Goal: Task Accomplishment & Management: Manage account settings

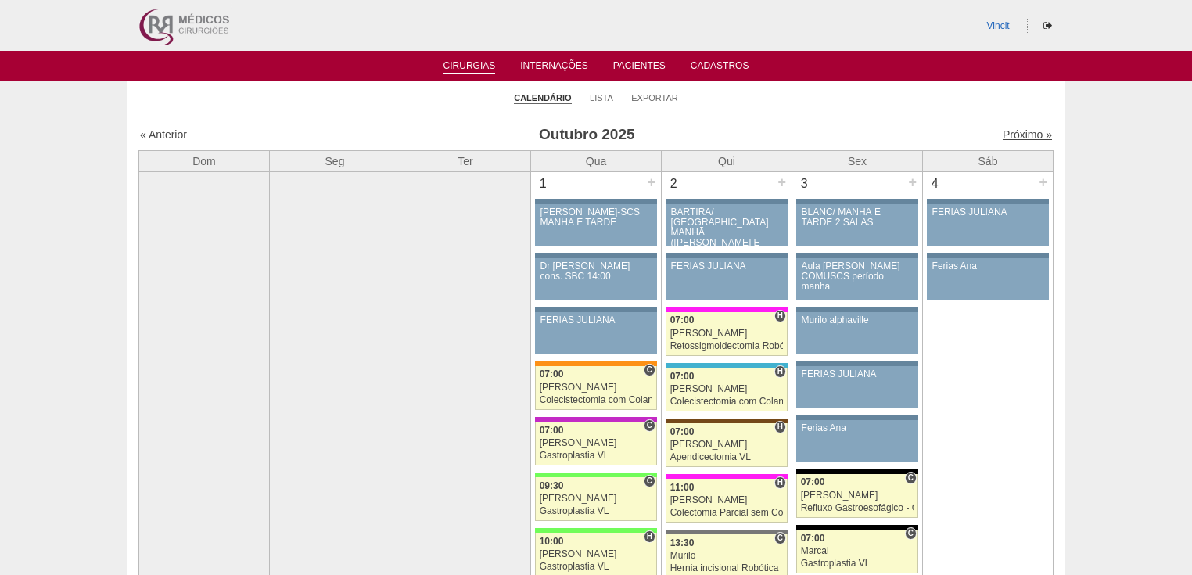
click at [1010, 134] on link "Próximo »" at bounding box center [1026, 134] width 49 height 13
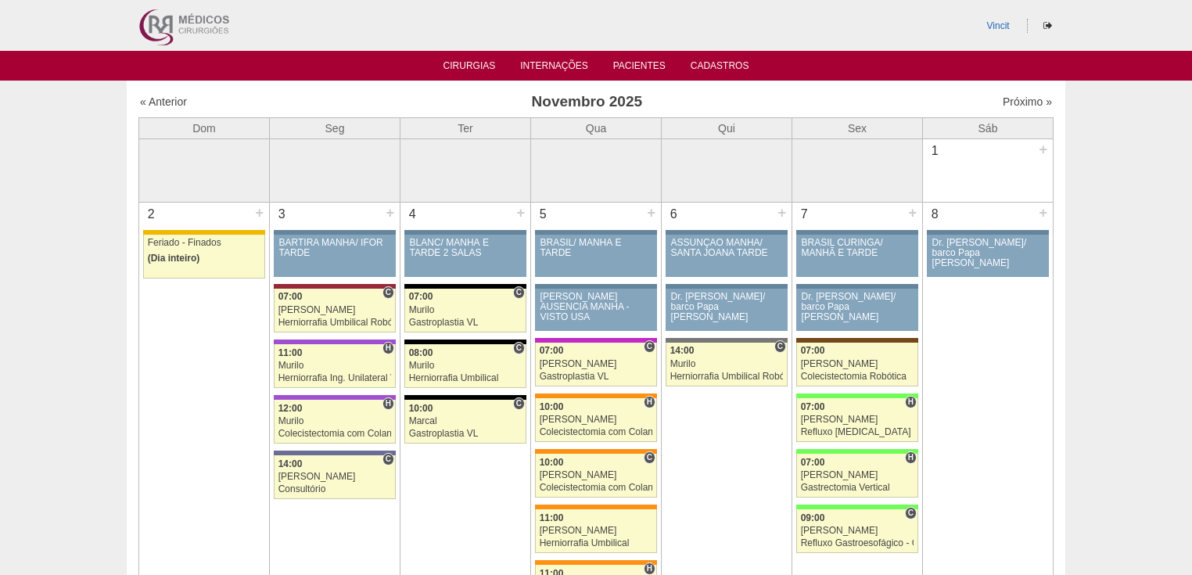
scroll to position [63, 0]
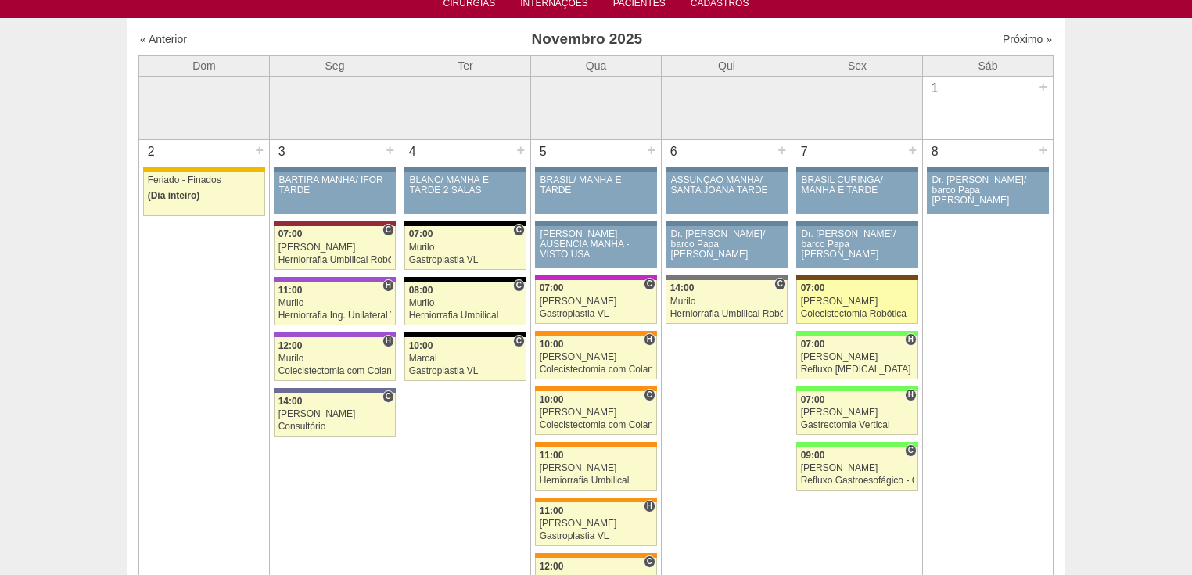
click at [838, 309] on div "Colecistectomia Robótica" at bounding box center [857, 314] width 113 height 10
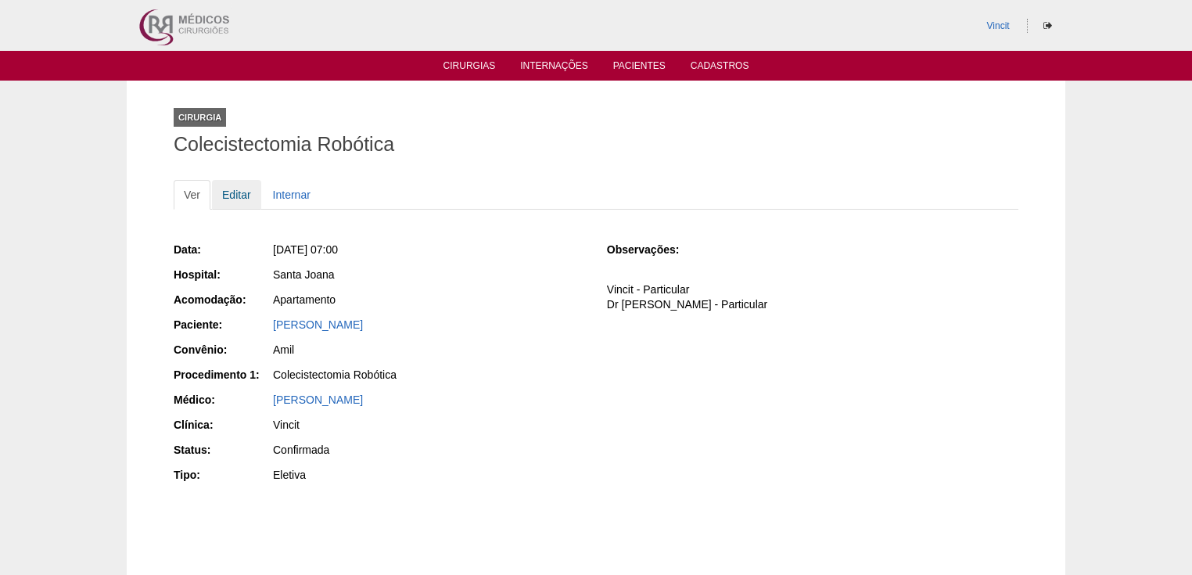
click at [229, 195] on link "Editar" at bounding box center [236, 195] width 49 height 30
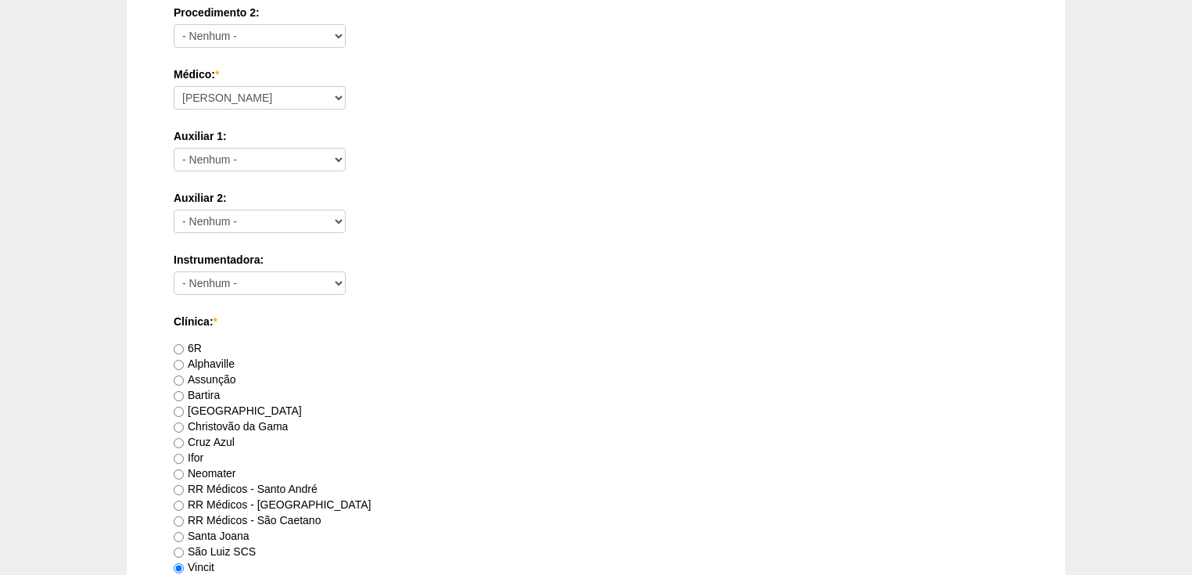
scroll to position [1001, 0]
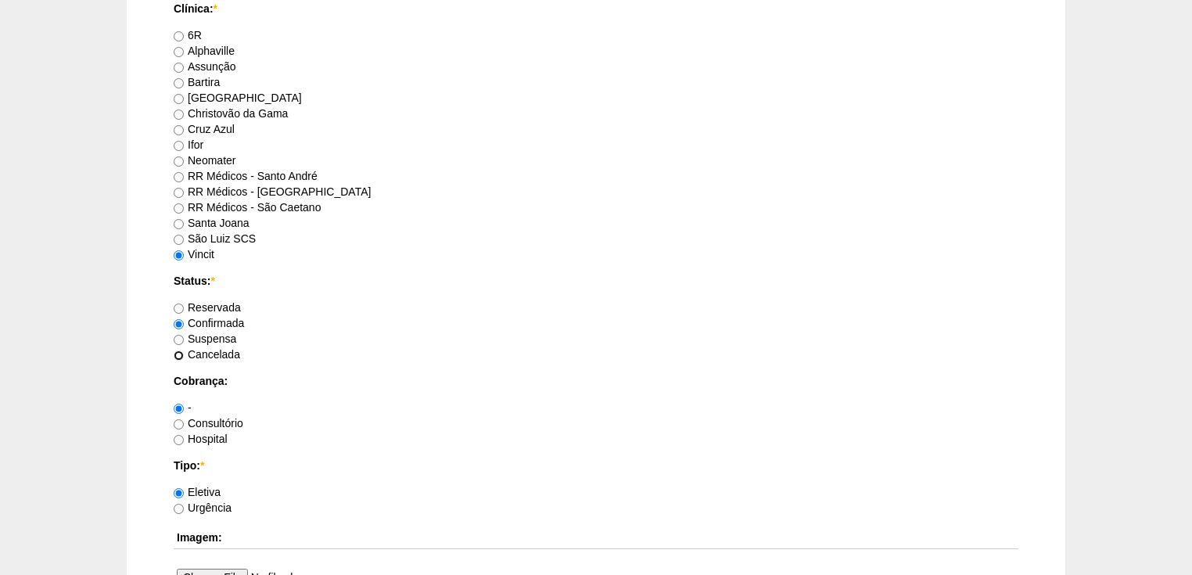
click at [181, 354] on input "Cancelada" at bounding box center [179, 355] width 10 height 10
radio input "true"
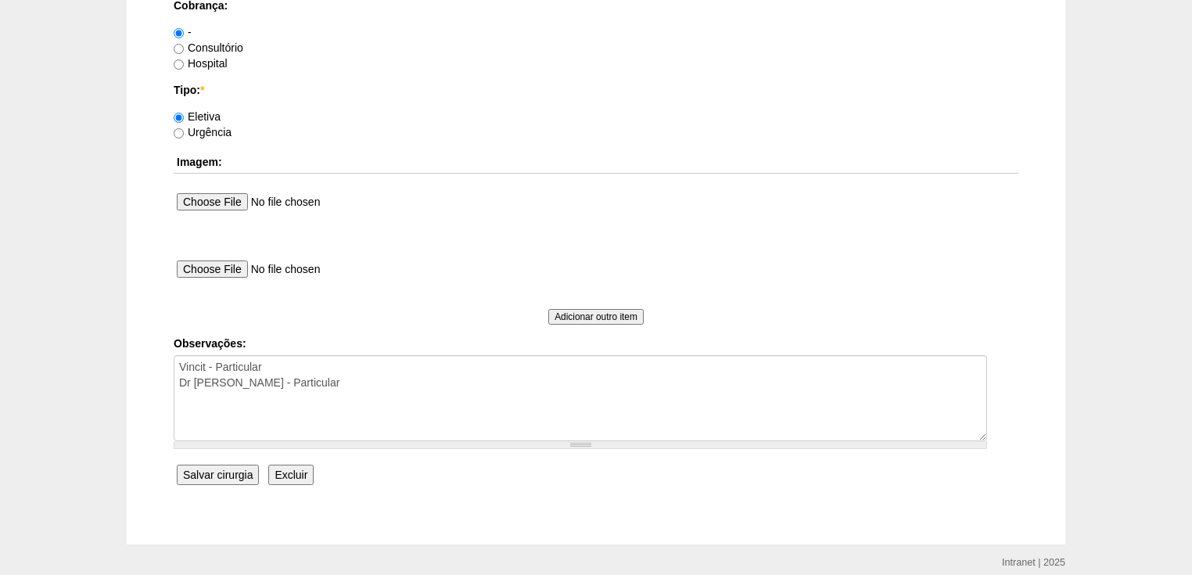
scroll to position [1437, 0]
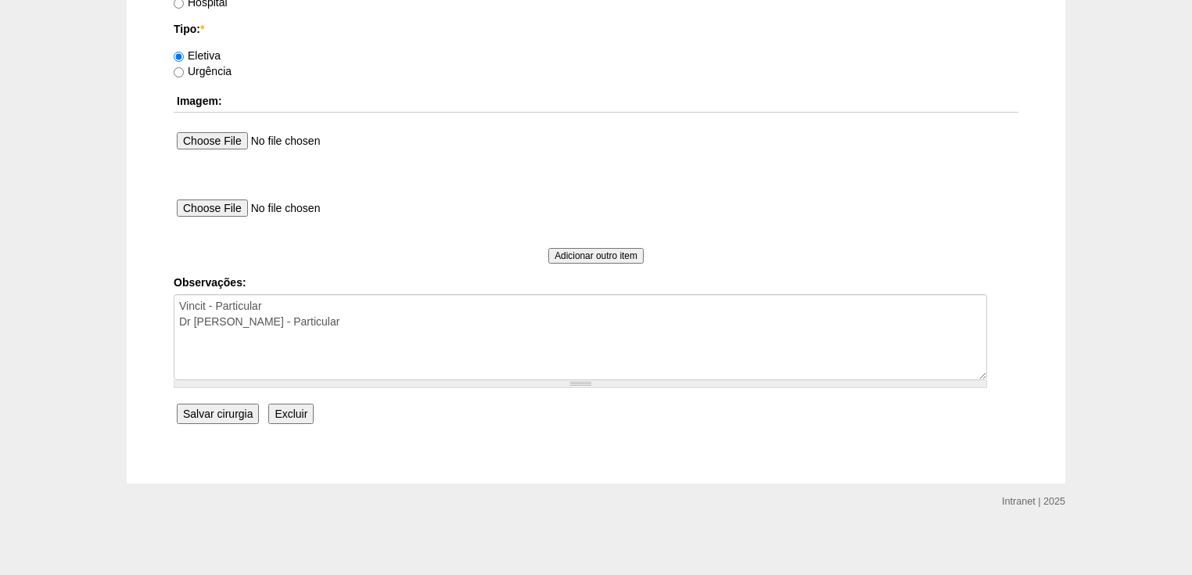
click at [216, 406] on input "Salvar cirurgia" at bounding box center [218, 413] width 82 height 20
